Goal: Book appointment/travel/reservation

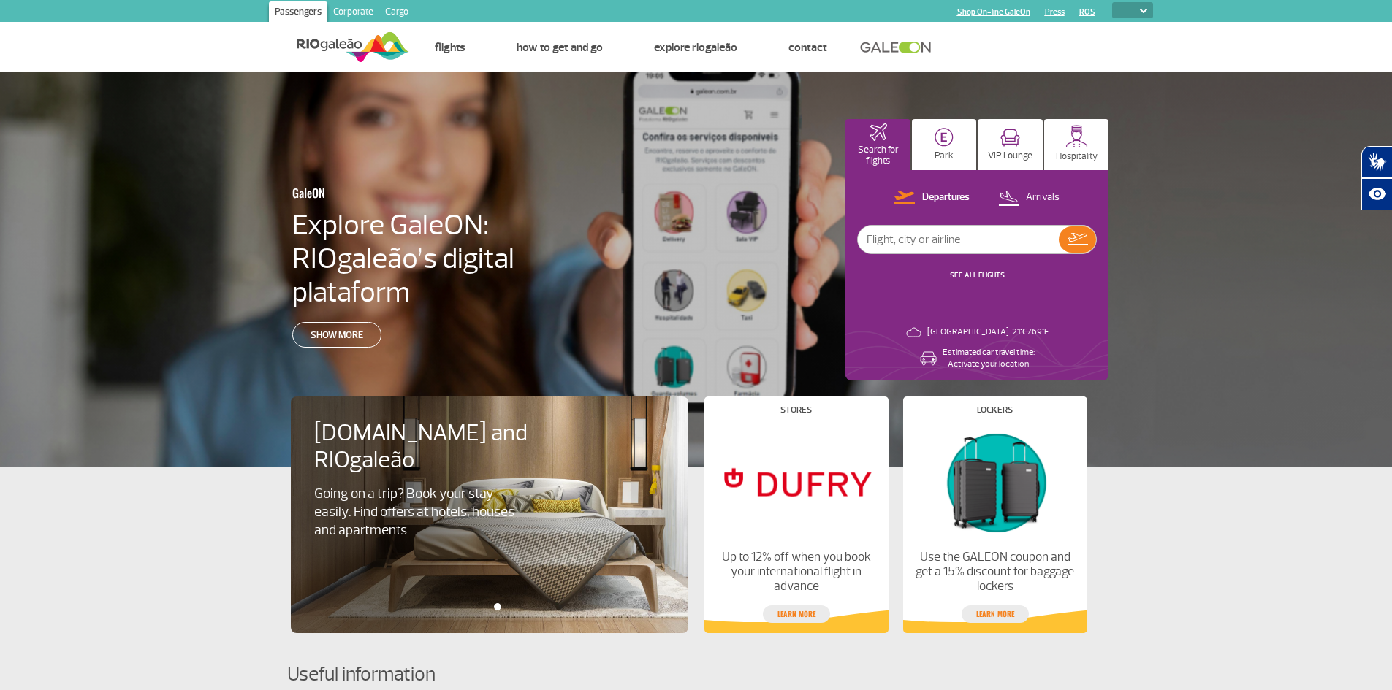
click at [1140, 9] on img at bounding box center [1143, 11] width 7 height 4
click at [1145, 9] on img at bounding box center [1143, 11] width 7 height 4
click at [1140, 13] on select "PT ENG ESP" at bounding box center [1132, 10] width 41 height 16
click at [1151, 9] on select "PT ENG ESP" at bounding box center [1132, 10] width 41 height 16
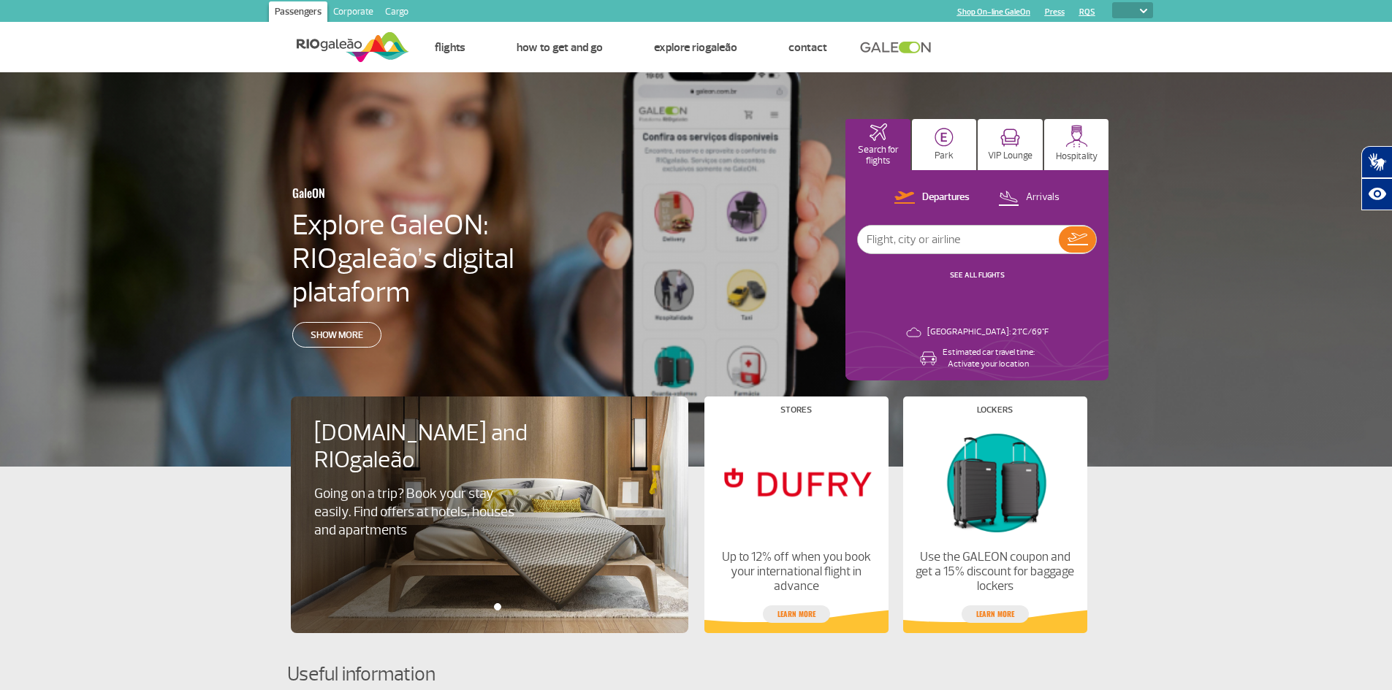
select select "pt-BR"
click at [1112, 2] on select "PT ENG ESP" at bounding box center [1132, 10] width 41 height 16
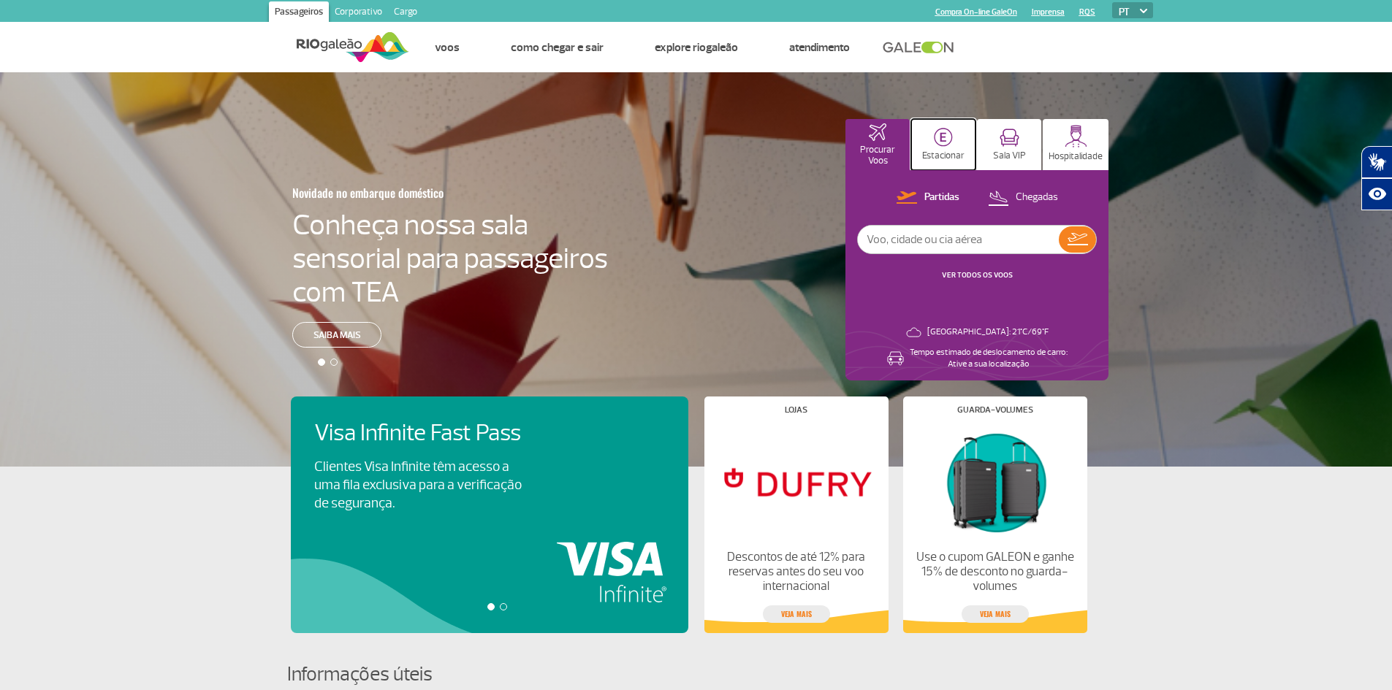
click at [949, 151] on p "Estacionar" at bounding box center [943, 156] width 42 height 11
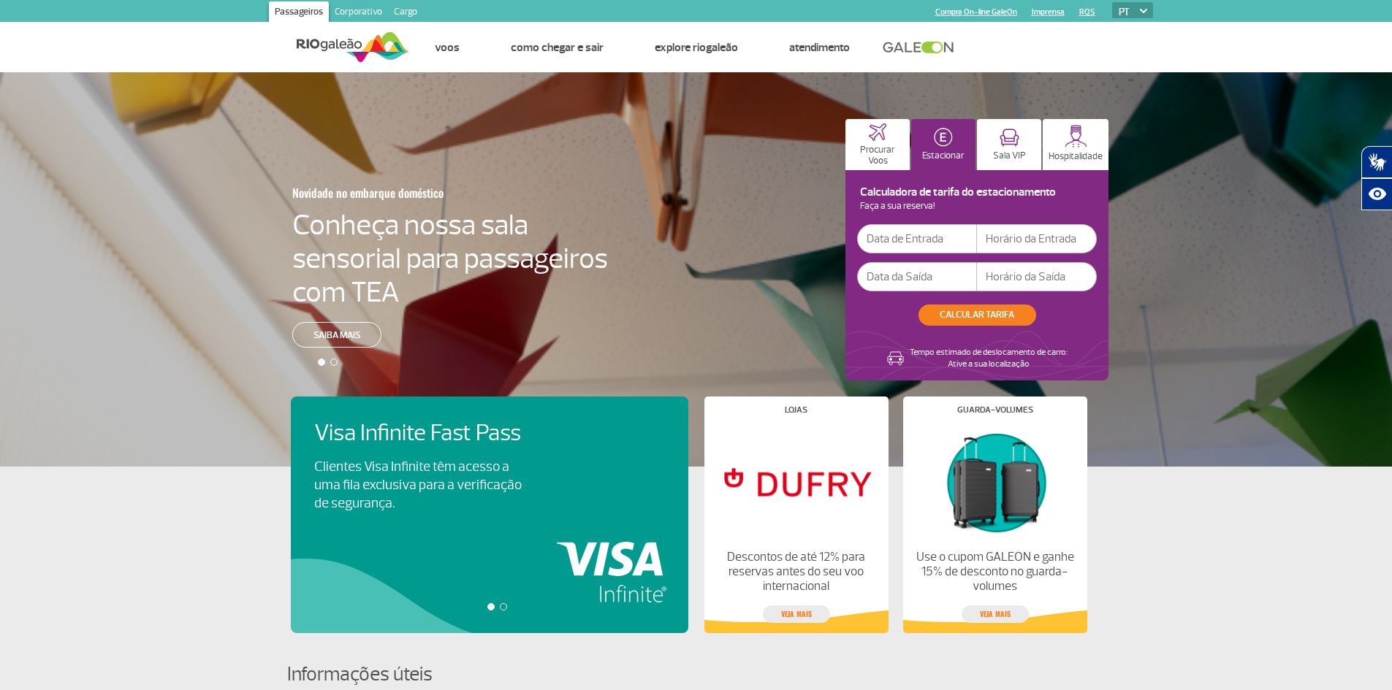
click at [919, 243] on input "text" at bounding box center [917, 238] width 120 height 29
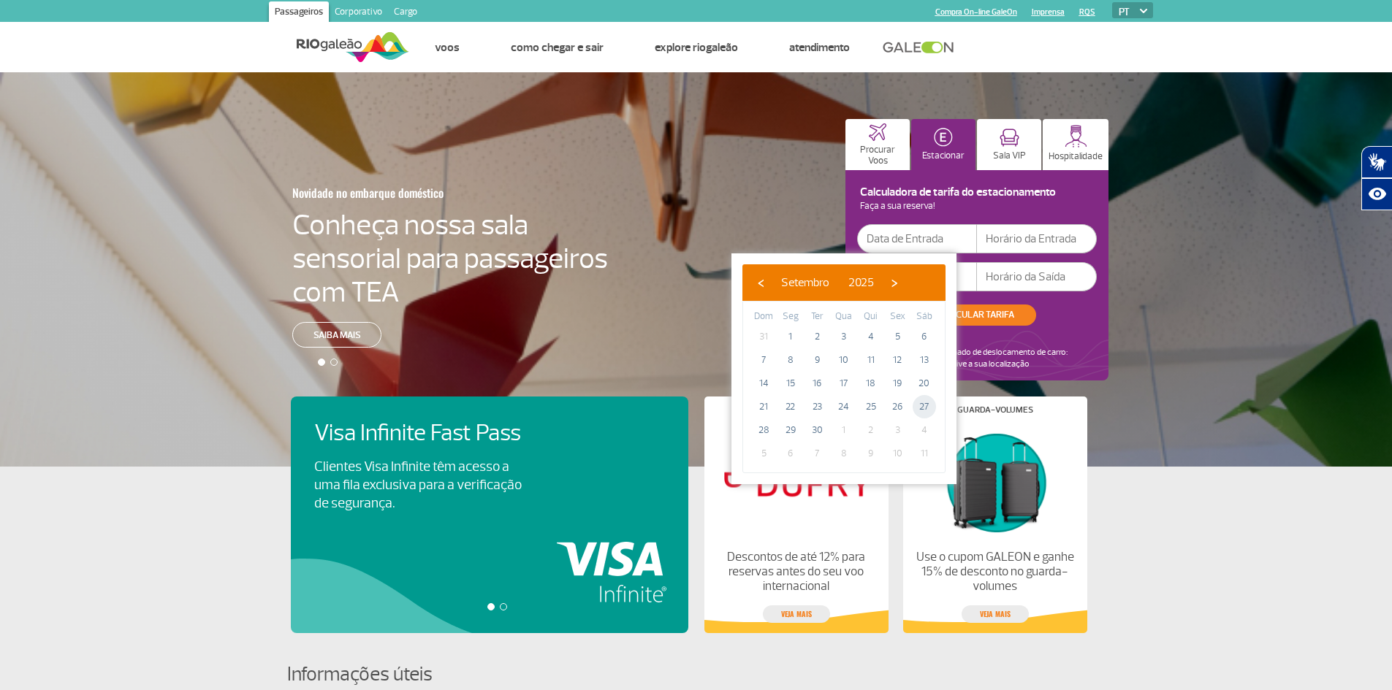
click at [924, 408] on span "27" at bounding box center [924, 406] width 23 height 23
type input "27/09/2025"
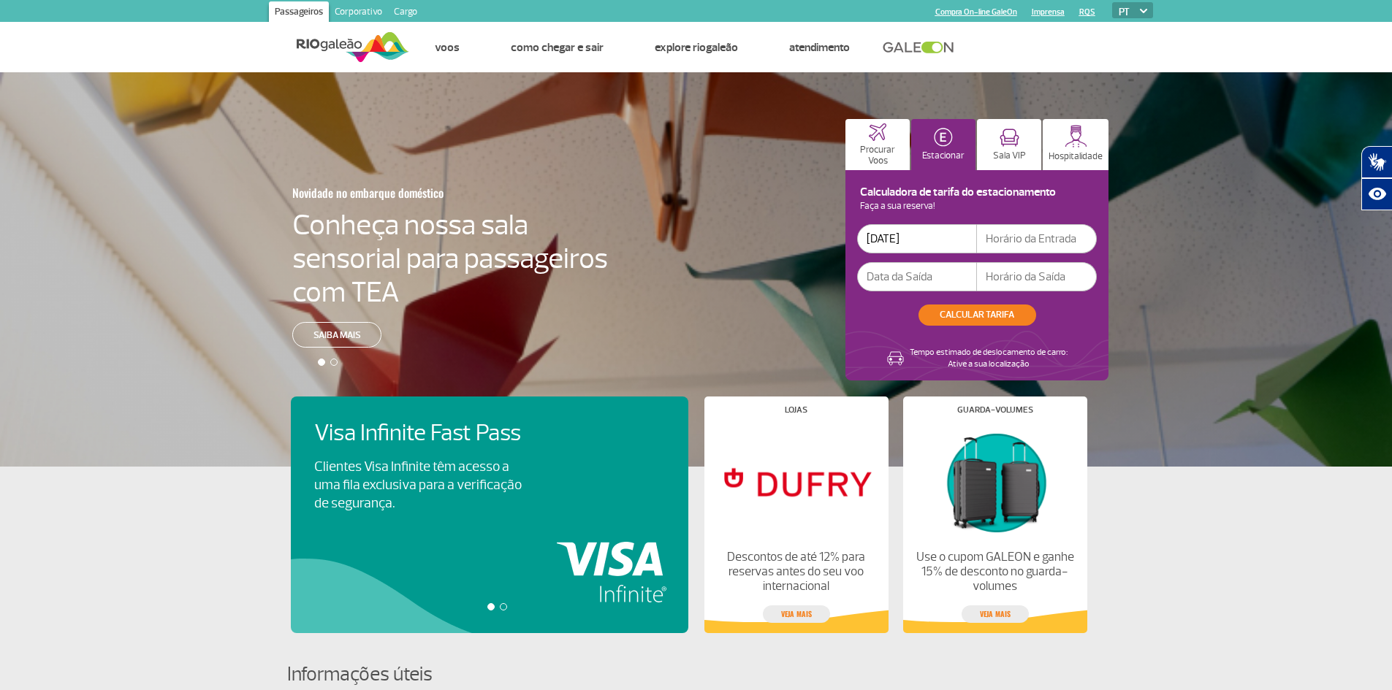
click at [1036, 244] on input "text" at bounding box center [1037, 238] width 120 height 29
type input "08:00"
click at [931, 277] on input "text" at bounding box center [917, 276] width 120 height 29
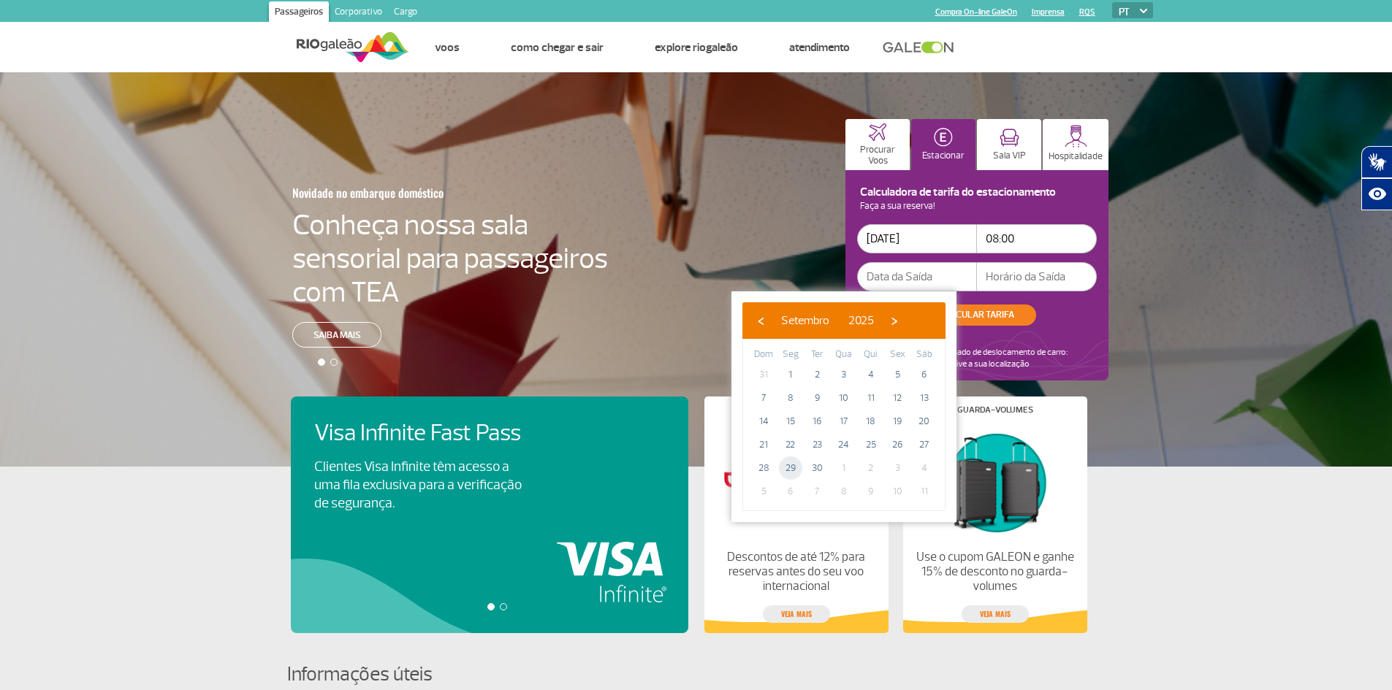
click at [788, 464] on span "29" at bounding box center [790, 468] width 23 height 23
type input "29/09/2025"
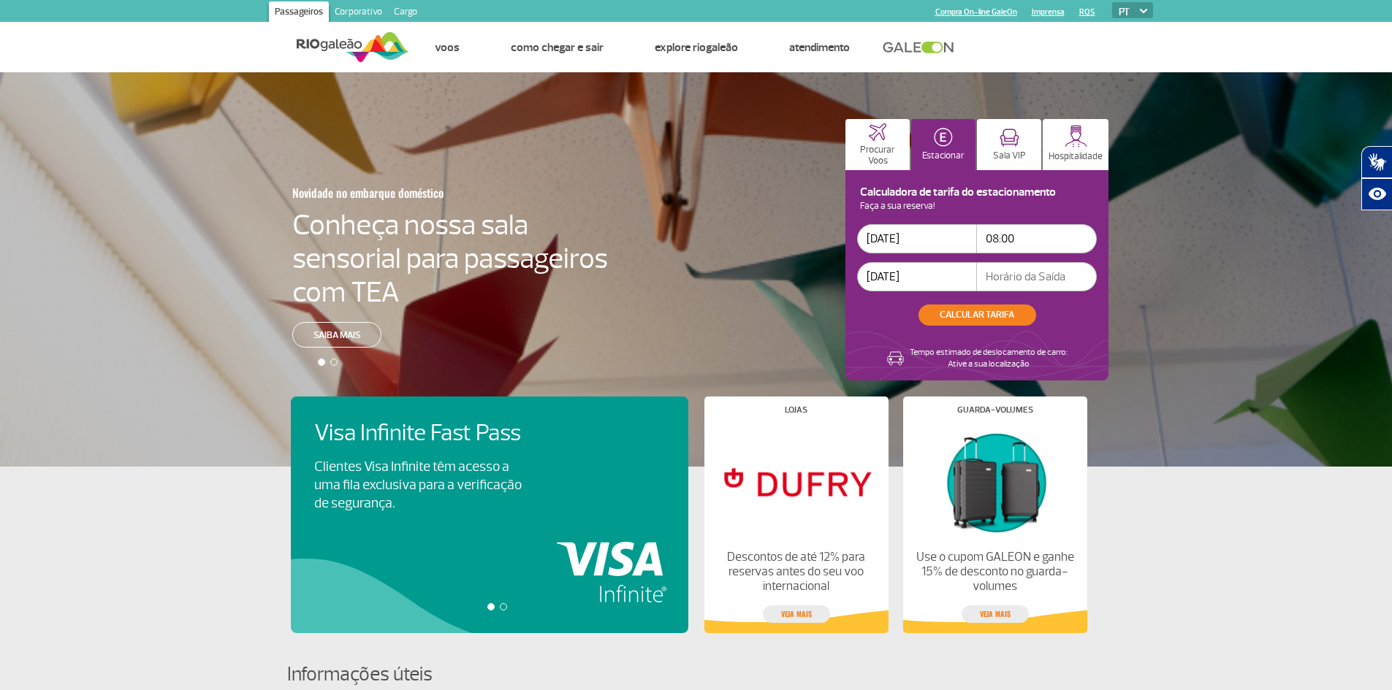
click at [1040, 275] on input "text" at bounding box center [1037, 276] width 120 height 29
type input "21:00"
click at [986, 316] on button "CALCULAR TARIFA" at bounding box center [977, 315] width 118 height 21
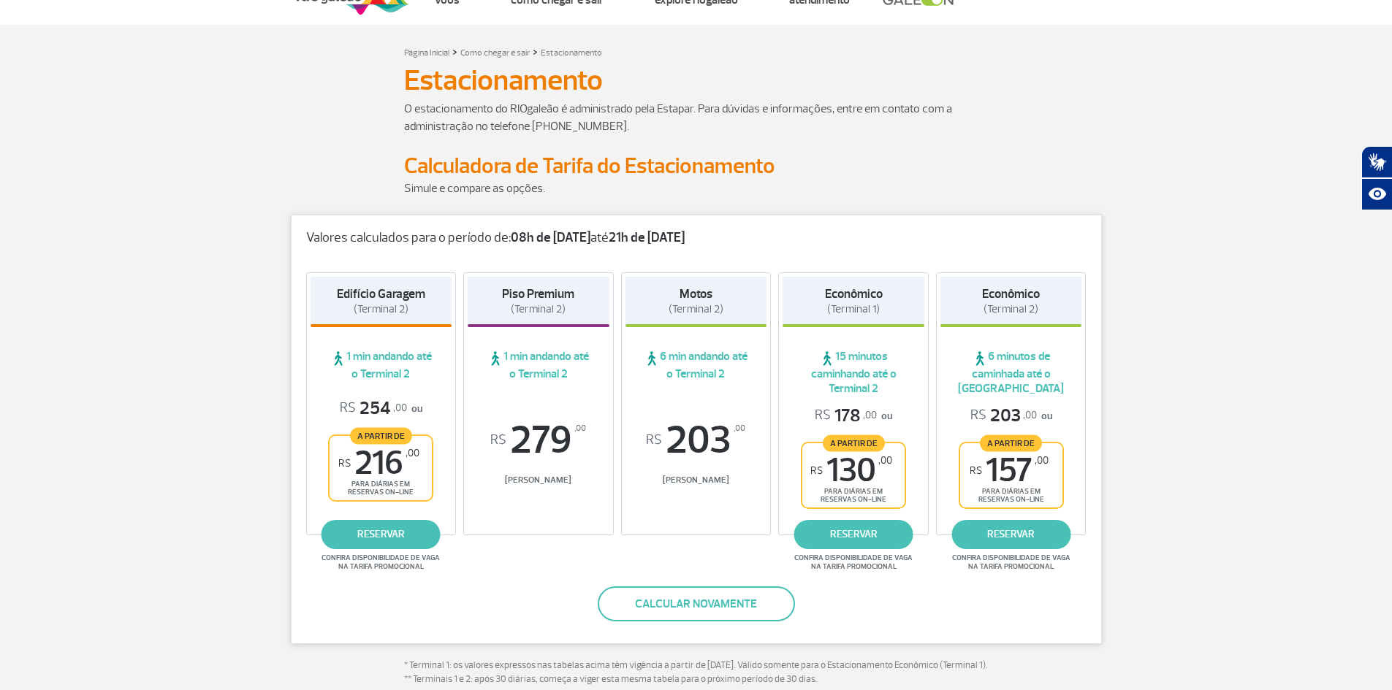
scroll to position [73, 0]
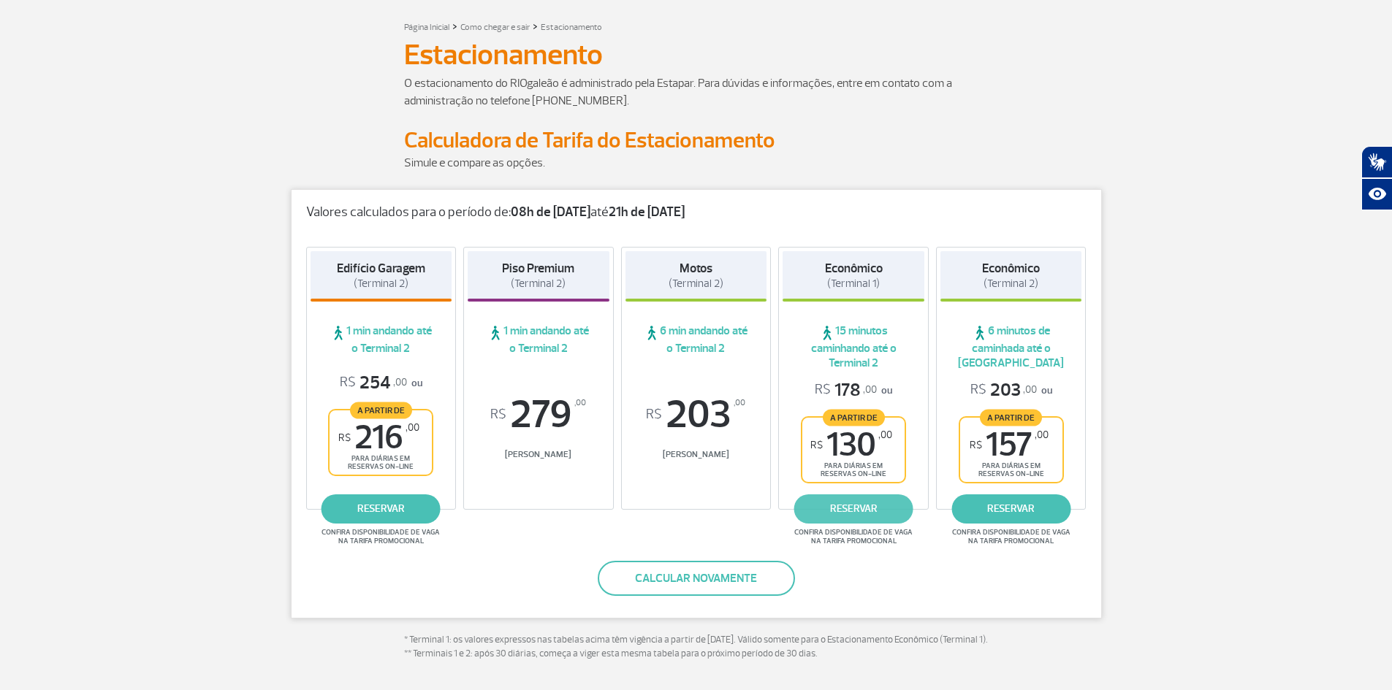
click at [843, 514] on link "reservar" at bounding box center [853, 509] width 119 height 29
drag, startPoint x: 614, startPoint y: 101, endPoint x: 530, endPoint y: 96, distance: 83.4
click at [530, 96] on p "O estacionamento do RIOgaleão é administrado pela Estapar. Para dúvidas e infor…" at bounding box center [696, 92] width 585 height 35
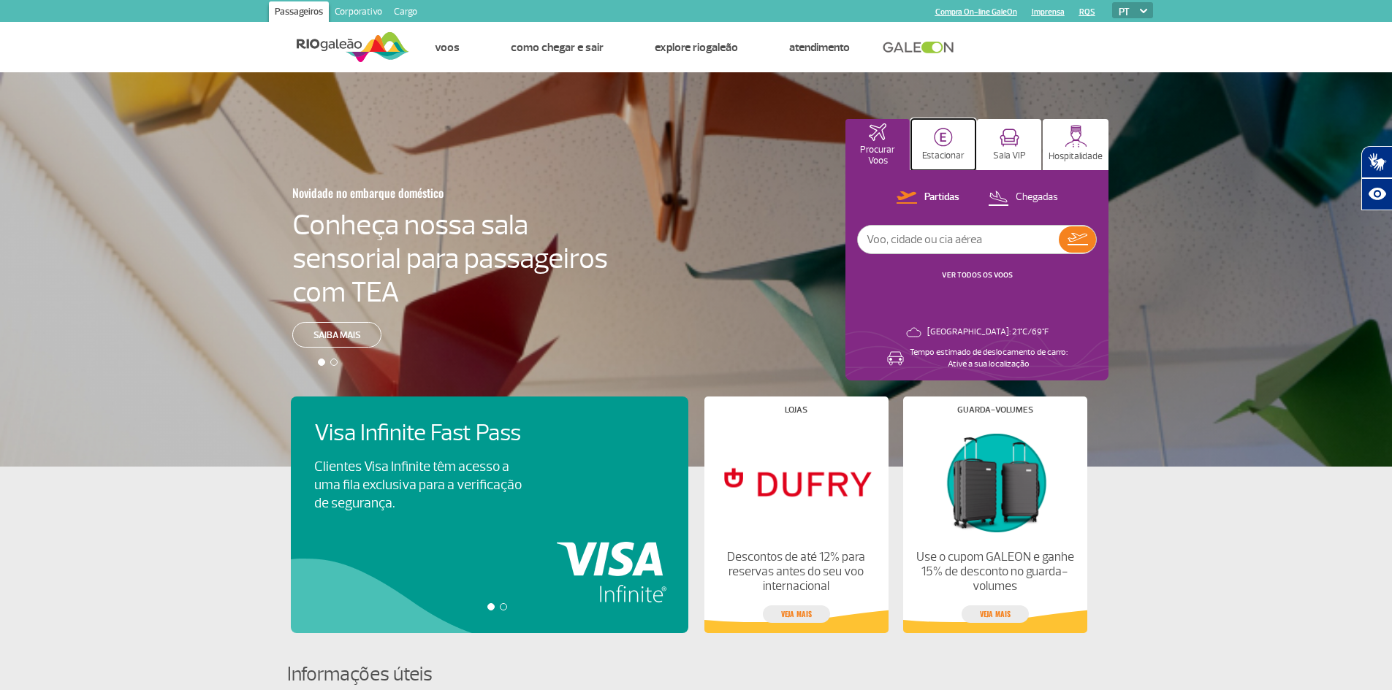
click at [952, 137] on img at bounding box center [943, 137] width 19 height 19
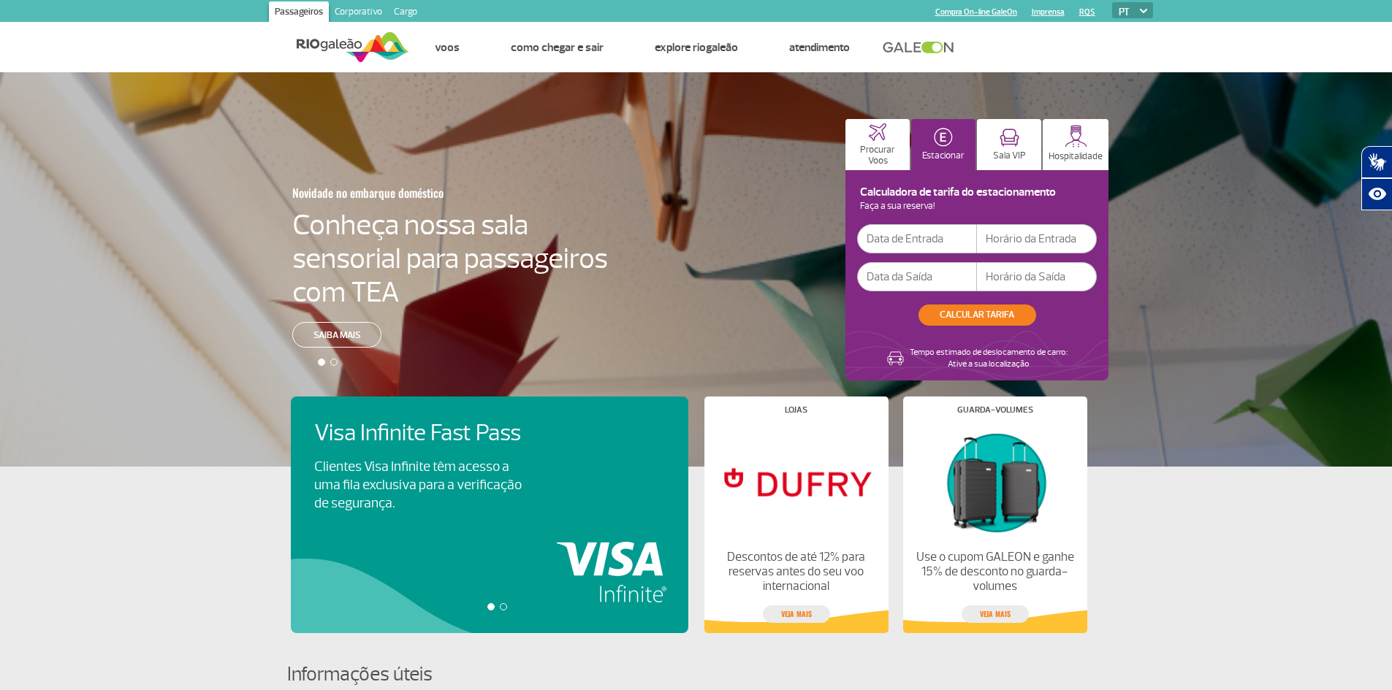
click at [957, 237] on input "text" at bounding box center [917, 238] width 120 height 29
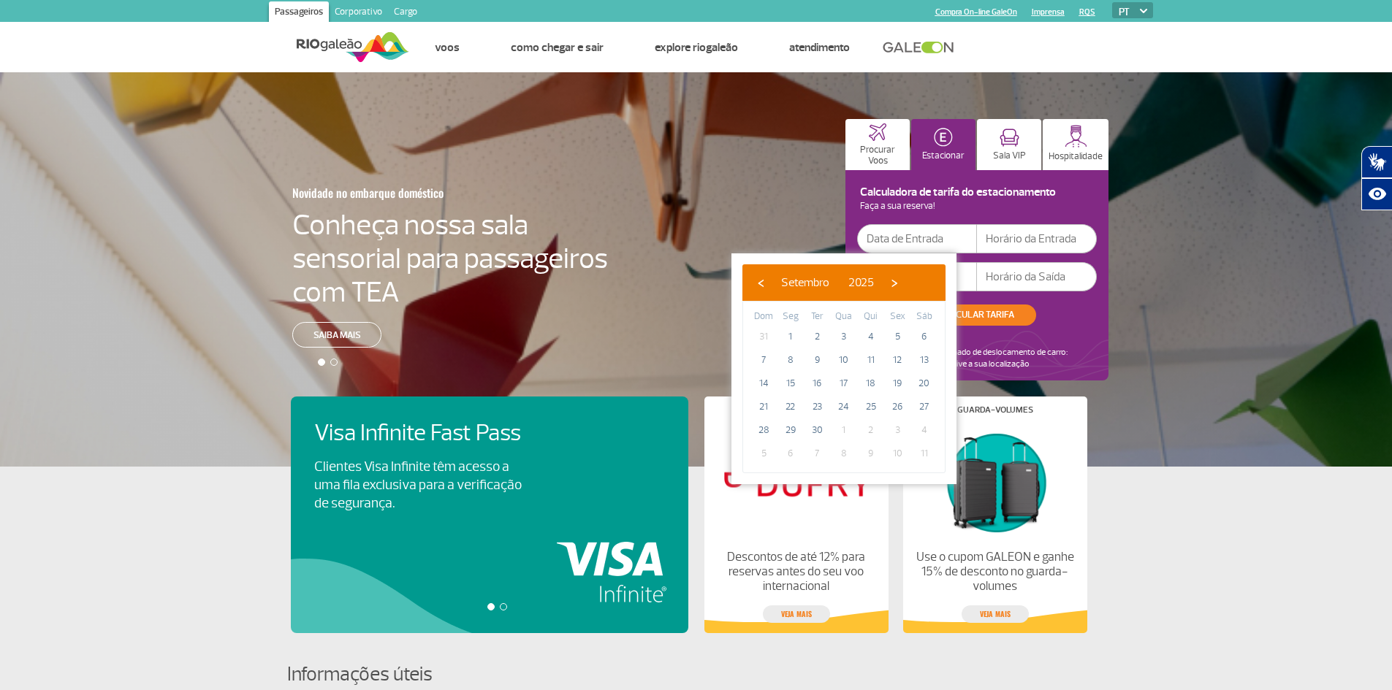
type input "27/09/2025"
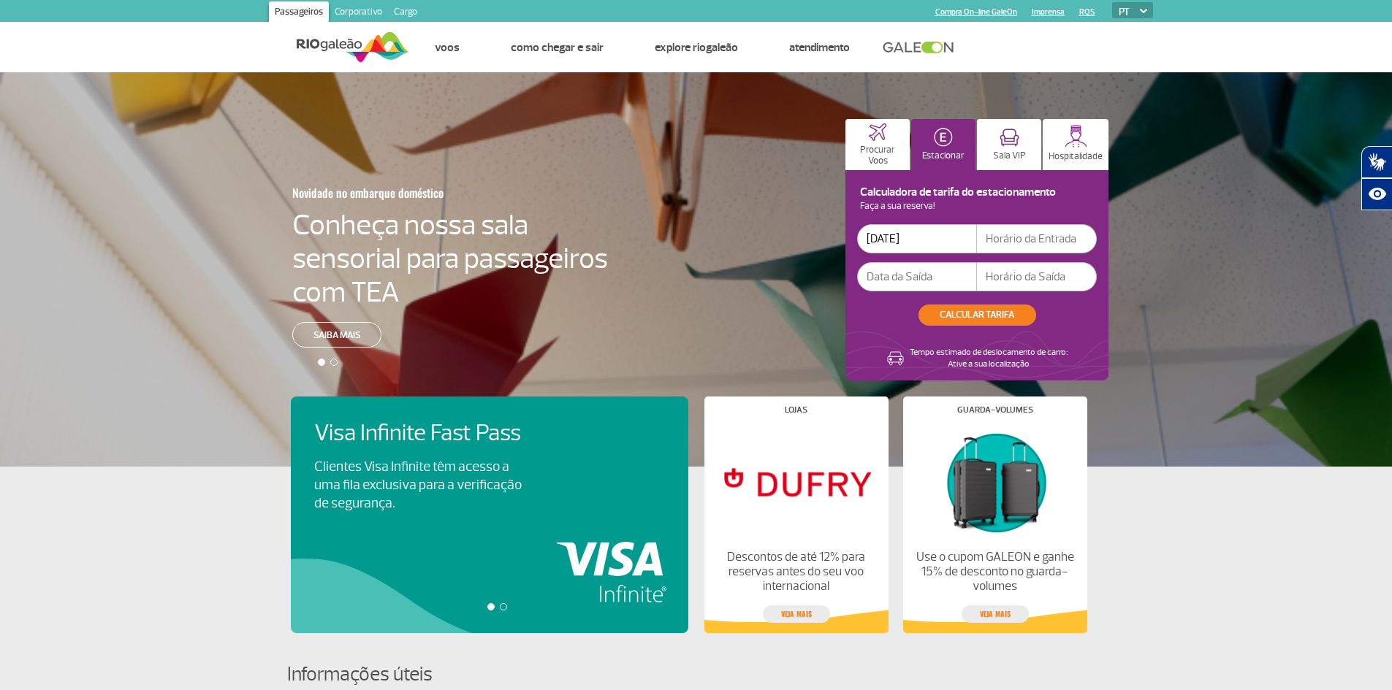
click at [926, 278] on input "text" at bounding box center [917, 276] width 120 height 29
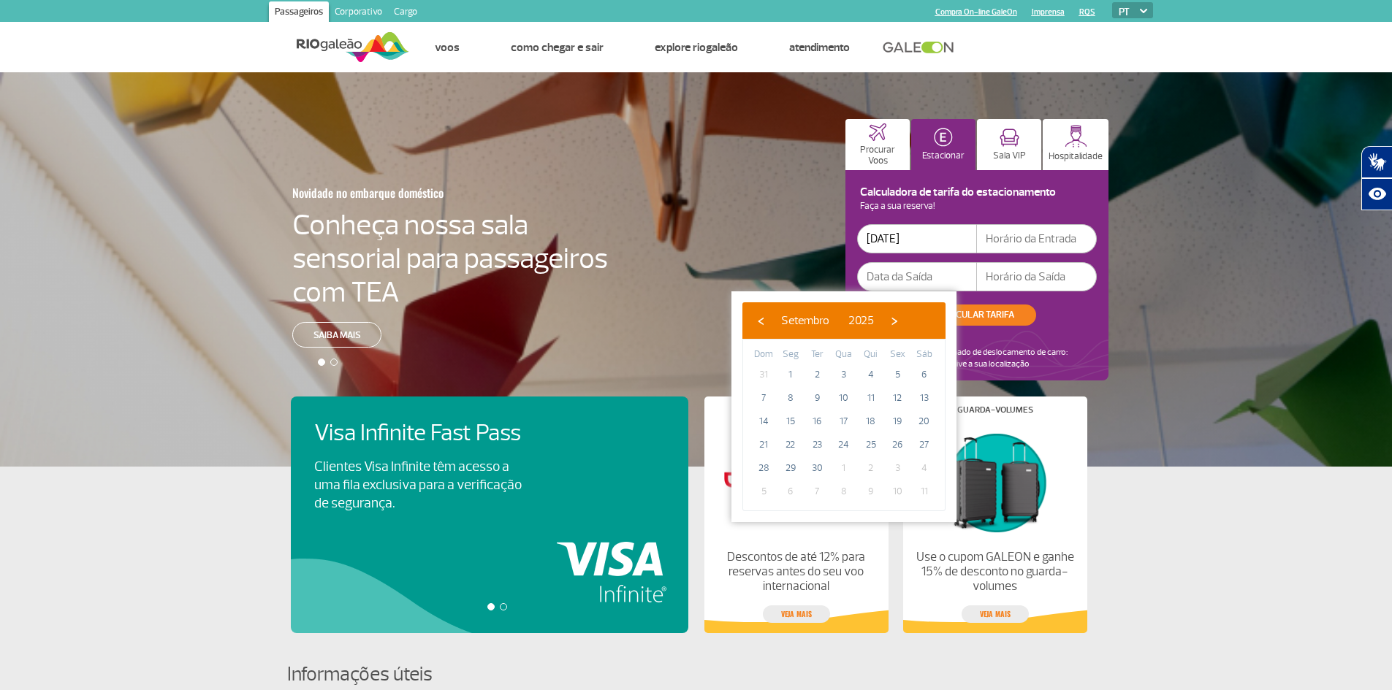
type input "29/09/2025"
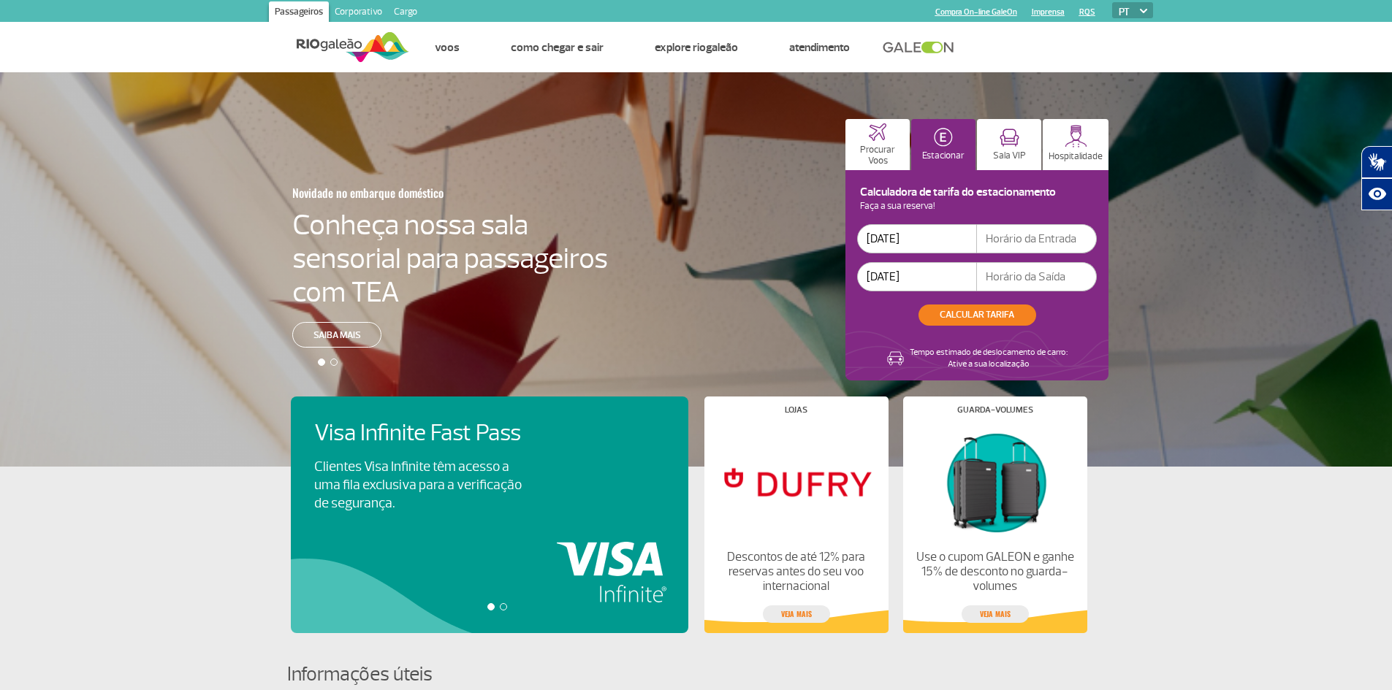
click at [1025, 240] on input "text" at bounding box center [1037, 238] width 120 height 29
type input "08:00"
click at [1032, 278] on input "text" at bounding box center [1037, 276] width 120 height 29
type input "21:00"
click at [1019, 308] on button "CALCULAR TARIFA" at bounding box center [977, 315] width 118 height 21
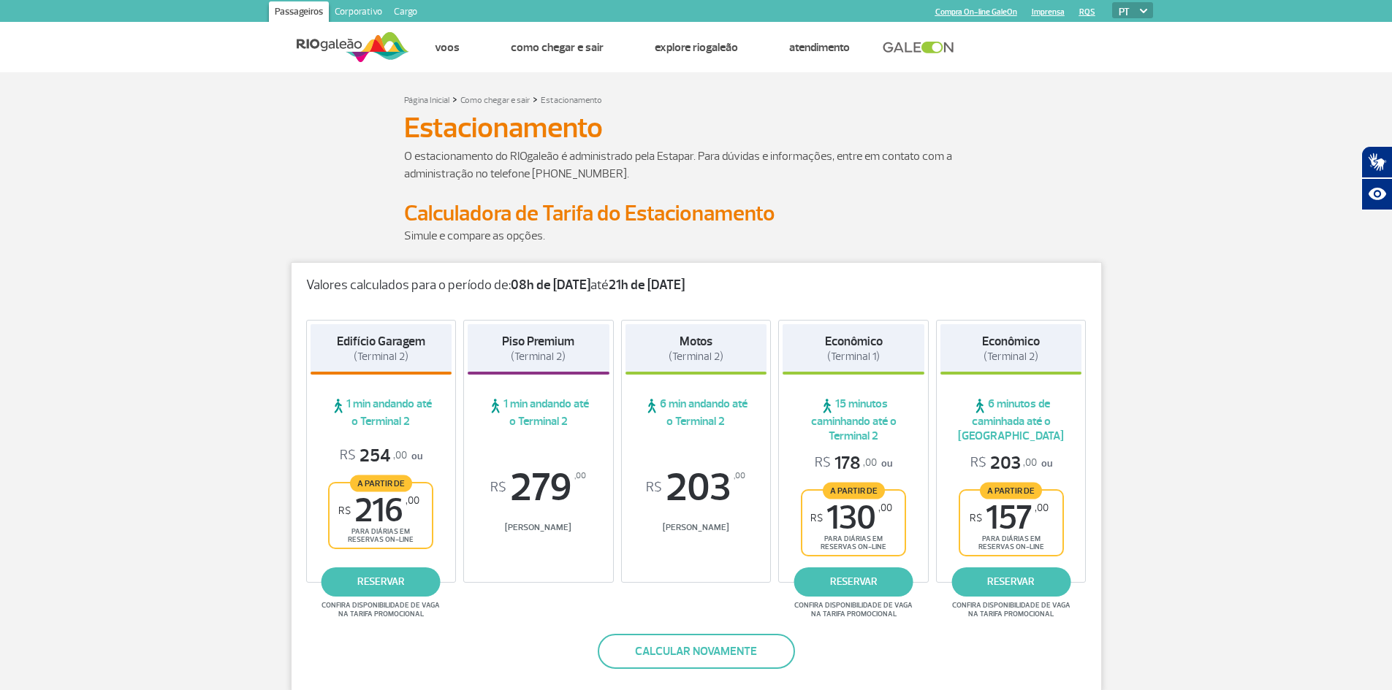
click at [865, 435] on span "15 minutos caminhando até o Terminal 2" at bounding box center [854, 420] width 142 height 47
click at [869, 586] on link "reservar" at bounding box center [853, 582] width 119 height 29
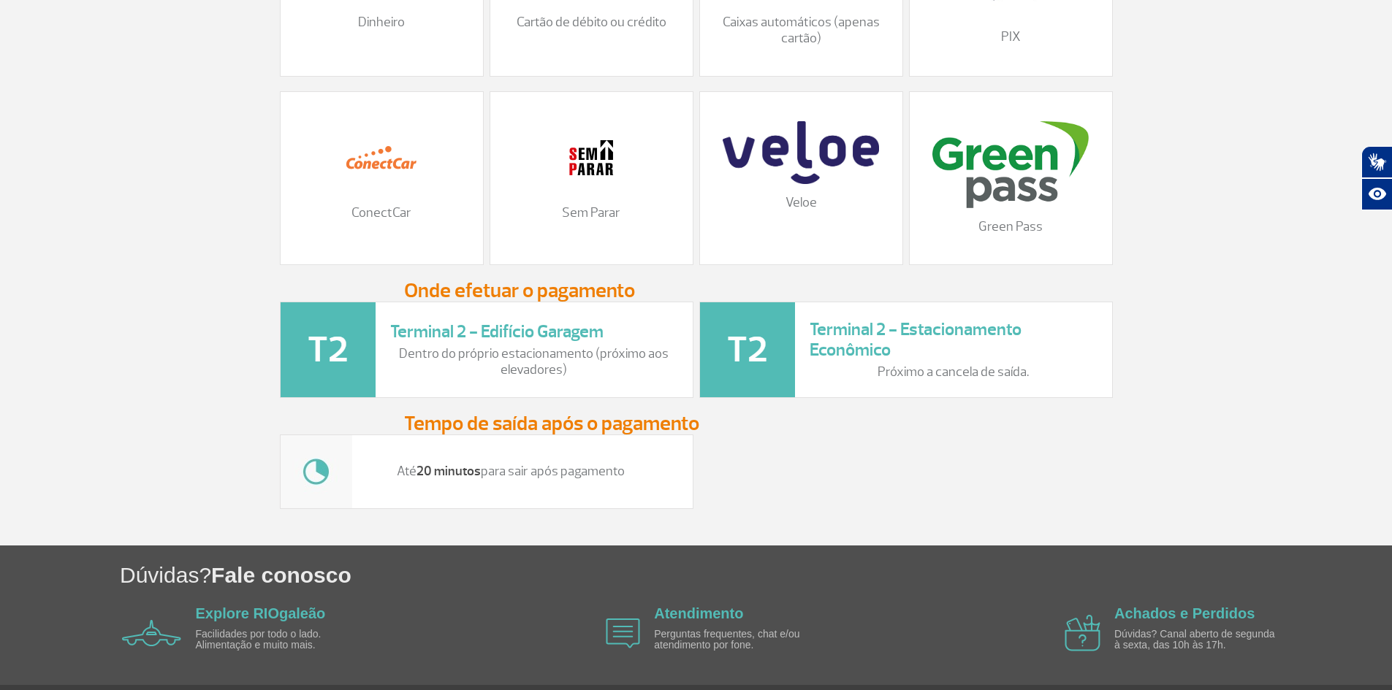
scroll to position [1737, 0]
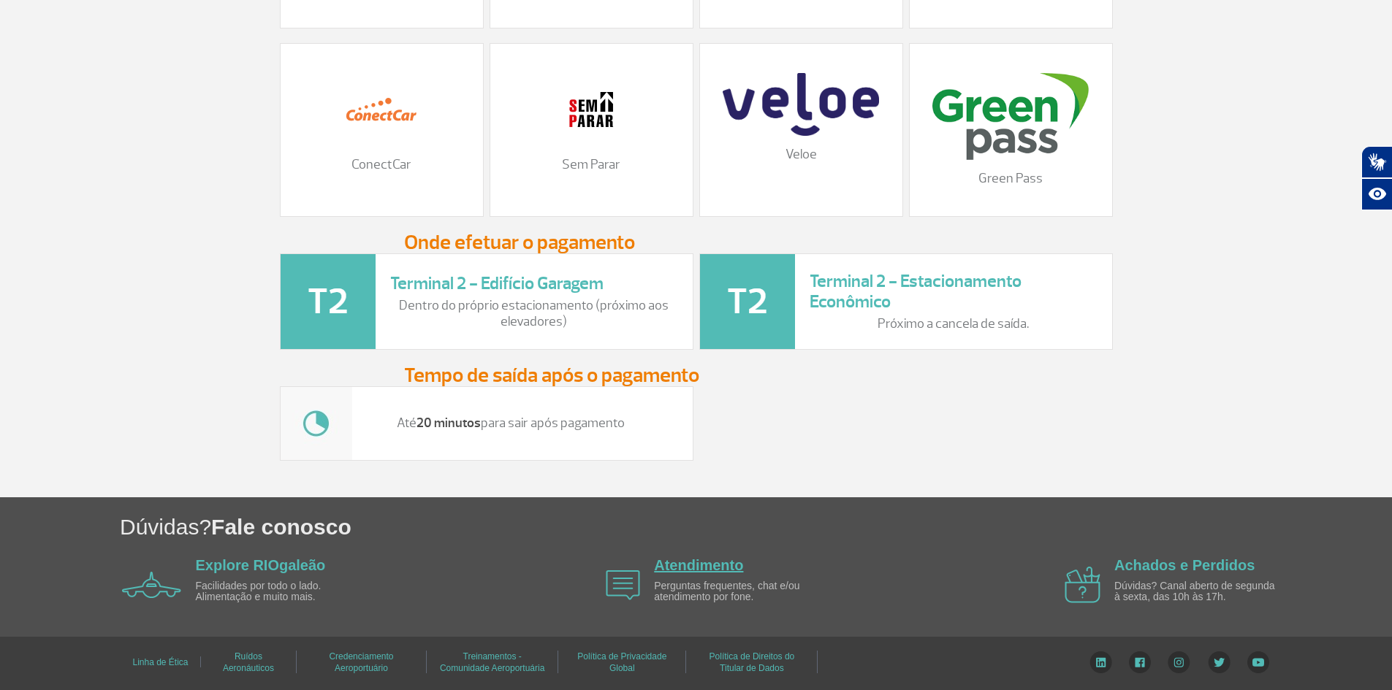
click at [697, 559] on link "Atendimento" at bounding box center [698, 565] width 89 height 16
